Goal: Register for event/course

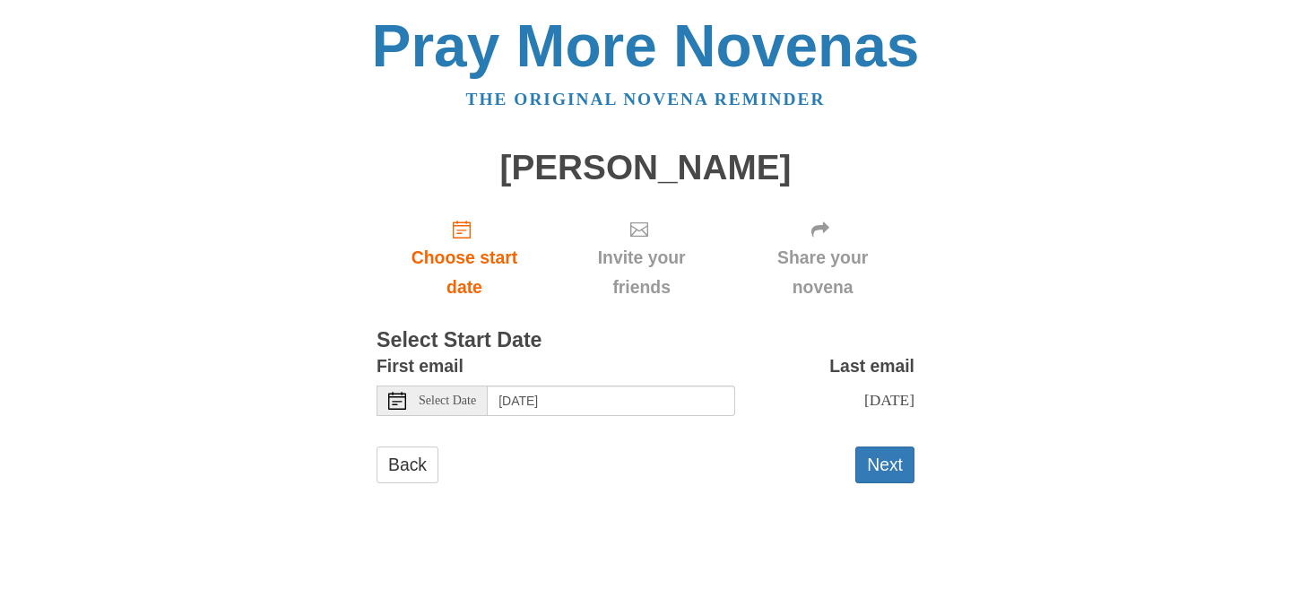
click at [456, 395] on span "Select Date" at bounding box center [447, 401] width 57 height 13
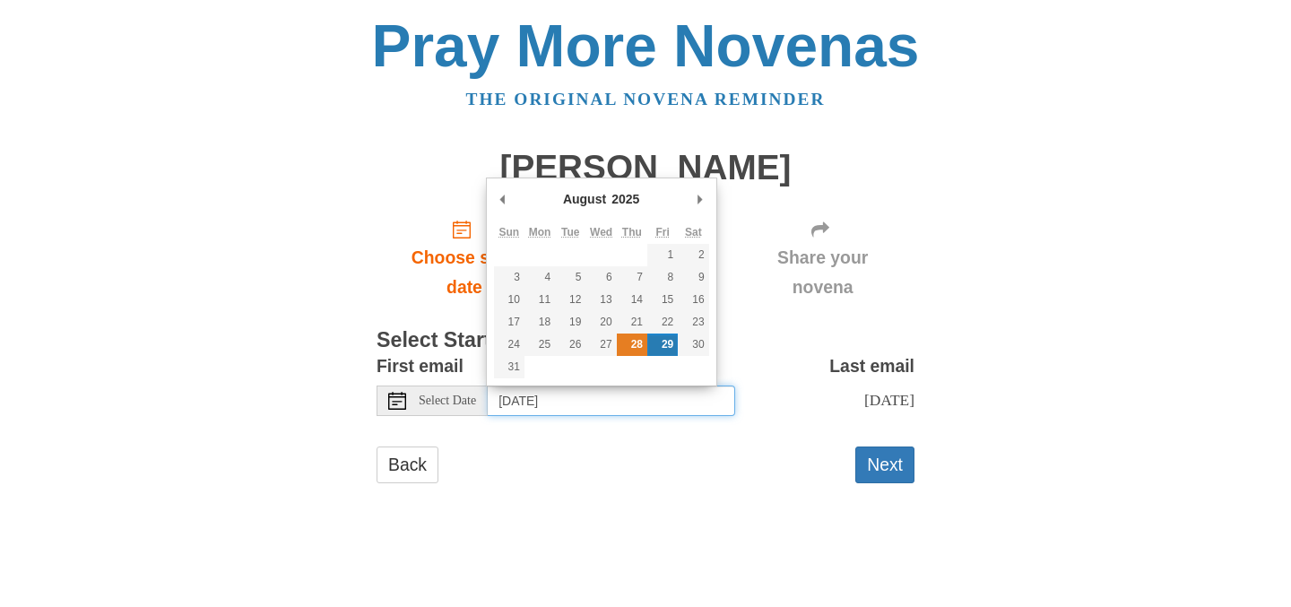
type input "Thursday, August 28th"
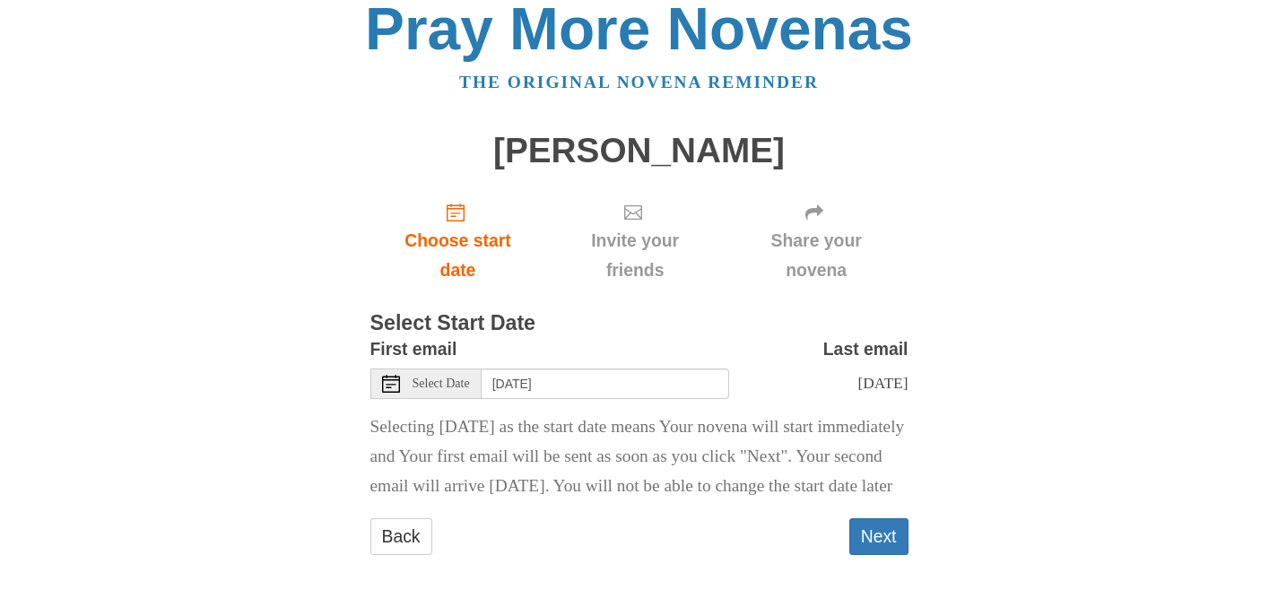
scroll to position [28, 0]
click at [875, 548] on button "Next" at bounding box center [878, 536] width 59 height 37
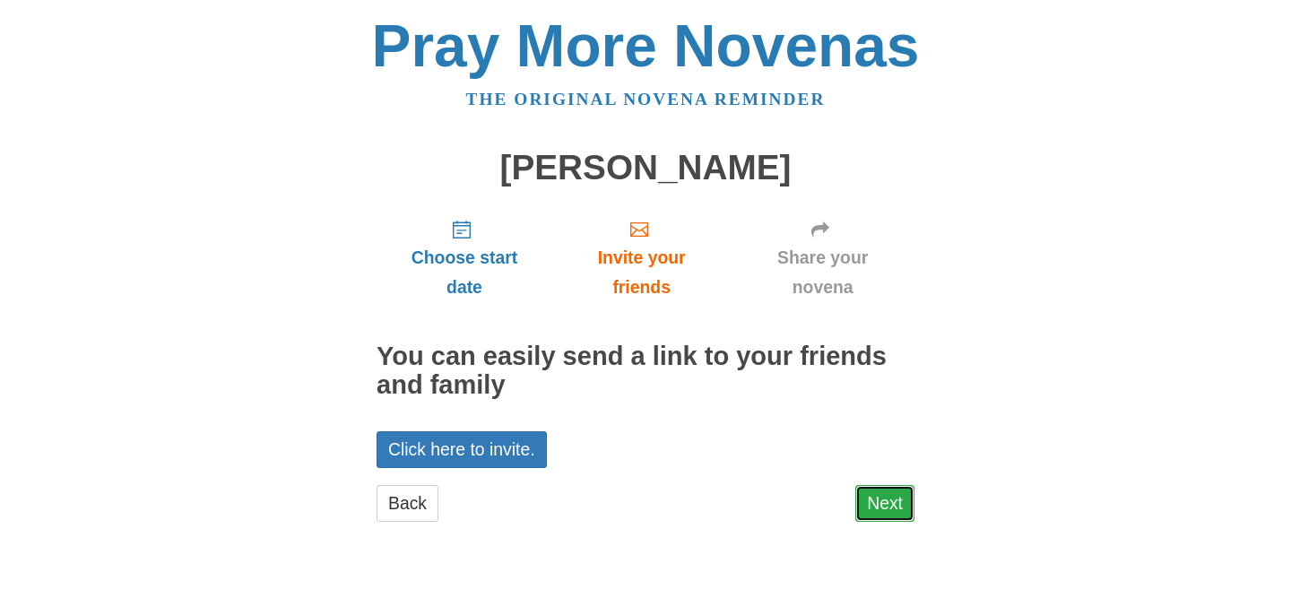
click at [874, 504] on link "Next" at bounding box center [884, 503] width 59 height 37
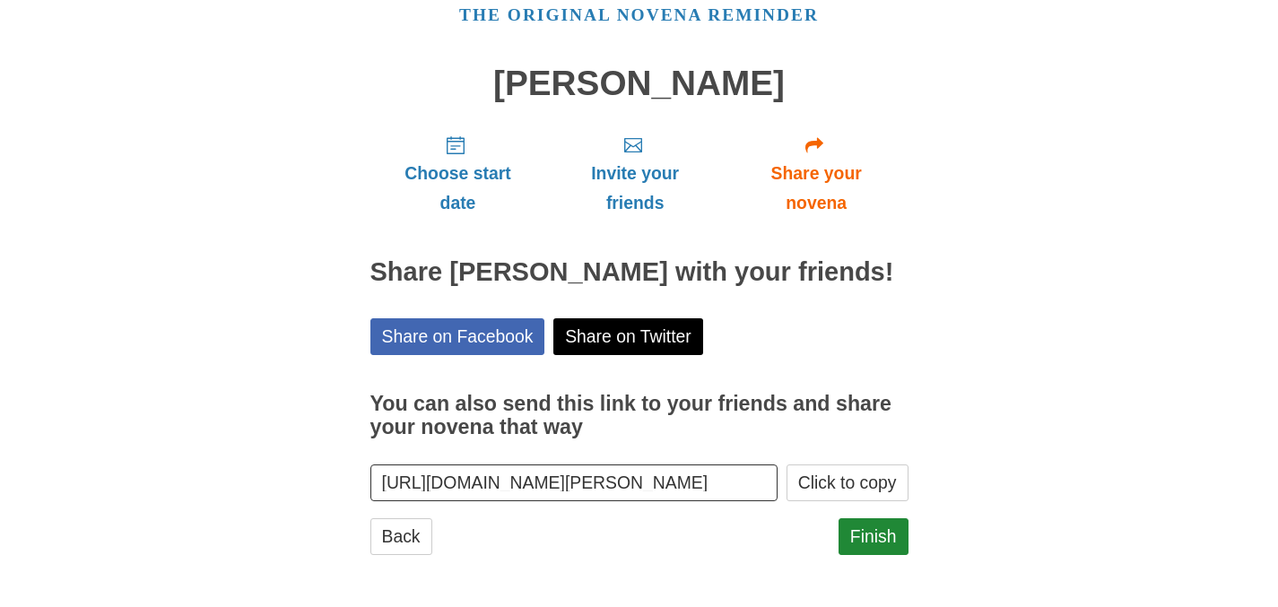
scroll to position [113, 0]
click at [877, 541] on link "Finish" at bounding box center [873, 536] width 70 height 37
